Goal: Task Accomplishment & Management: Complete application form

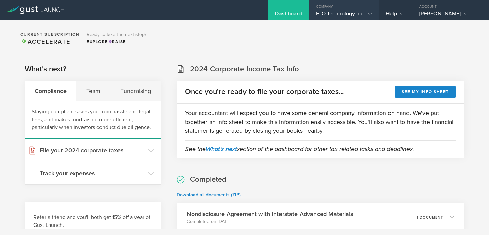
click at [367, 14] on icon at bounding box center [369, 14] width 4 height 4
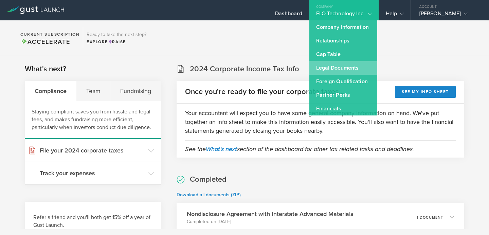
click at [341, 71] on link "Legal Documents" at bounding box center [343, 68] width 68 height 14
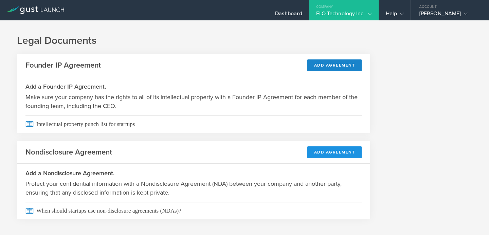
click at [339, 153] on button "Add Agreement" at bounding box center [334, 152] width 55 height 12
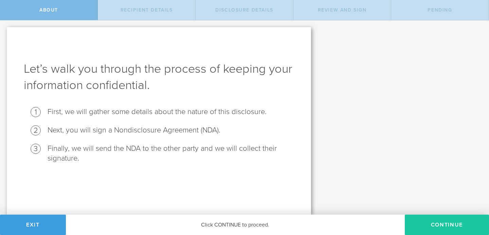
click at [454, 227] on button "Continue" at bounding box center [446, 224] width 84 height 20
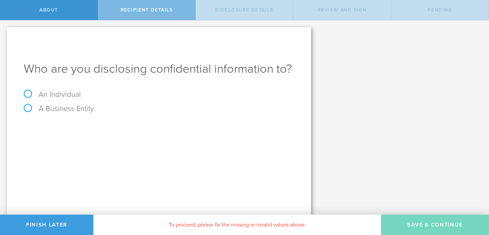
click at [27, 110] on label "A Business Entity" at bounding box center [59, 108] width 70 height 9
click at [4, 31] on input "A Business Entity" at bounding box center [2, 25] width 4 height 11
radio input "true"
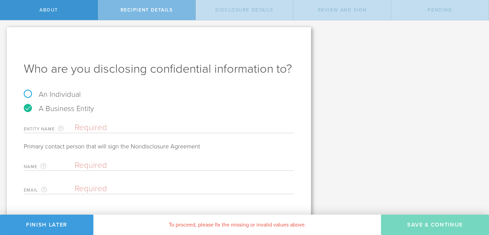
click at [94, 129] on input "text" at bounding box center [184, 127] width 219 height 10
type input "Zyn"
click at [91, 164] on input "text" at bounding box center [183, 165] width 216 height 10
type input "Andrea"
click at [83, 186] on input "email" at bounding box center [183, 189] width 216 height 10
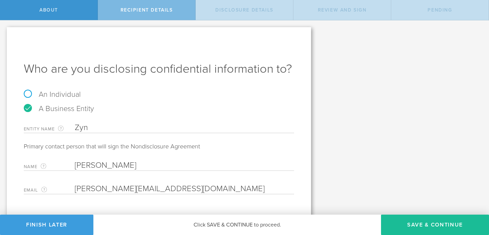
type input "[PERSON_NAME][EMAIL_ADDRESS][DOMAIN_NAME]"
click at [113, 168] on input "Andrea" at bounding box center [183, 165] width 216 height 10
type input "[PERSON_NAME]"
click at [425, 222] on button "Save & Continue" at bounding box center [435, 224] width 108 height 20
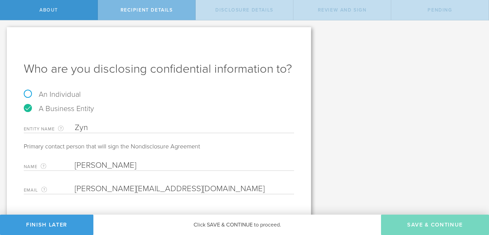
select select "string:5 years"
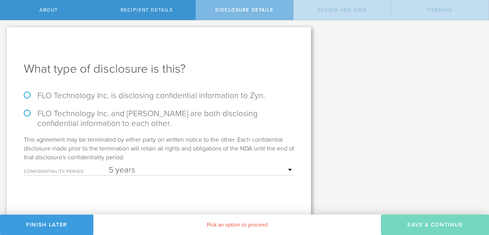
click at [28, 115] on label "FLO Technology Inc. and Zyn are both disclosing confidential information to eac…" at bounding box center [159, 119] width 270 height 20
click at [4, 35] on input "FLO Technology Inc. and Zyn are both disclosing confidential information to eac…" at bounding box center [2, 27] width 4 height 14
radio input "true"
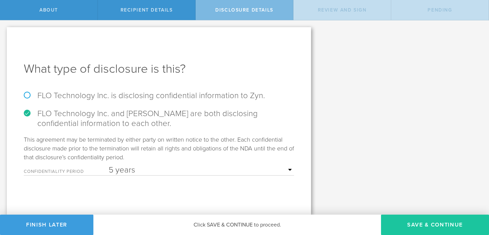
click at [426, 225] on button "Save & Continue" at bounding box center [435, 224] width 108 height 20
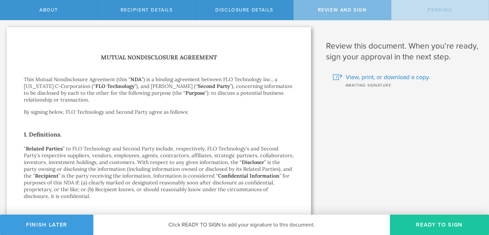
click at [438, 222] on button "Ready to Sign" at bounding box center [438, 224] width 99 height 20
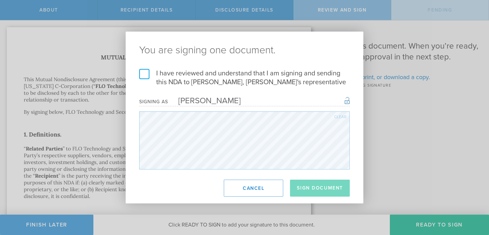
click at [143, 78] on label "I have reviewed and understand that I am signing and sending this NDA to Andrea…" at bounding box center [244, 78] width 210 height 18
click at [0, 0] on input "I have reviewed and understand that I am signing and sending this NDA to Andrea…" at bounding box center [0, 0] width 0 height 0
click at [301, 190] on button "Sign Document" at bounding box center [320, 187] width 60 height 17
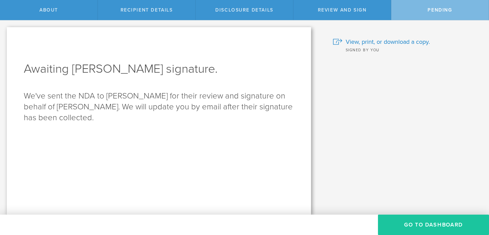
click at [422, 222] on button "Go to dashboard" at bounding box center [433, 224] width 111 height 20
